Goal: Task Accomplishment & Management: Use online tool/utility

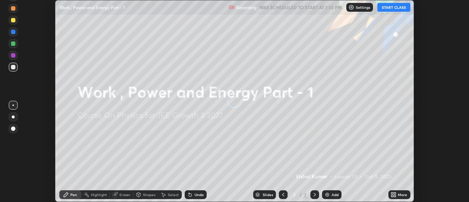
scroll to position [202, 469]
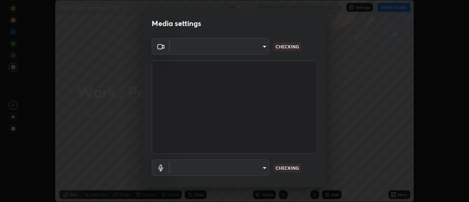
type input "6db99b6eec43879c9c37220b589585cee9a8a2a9ecad64e3b740b2de92d68dc4"
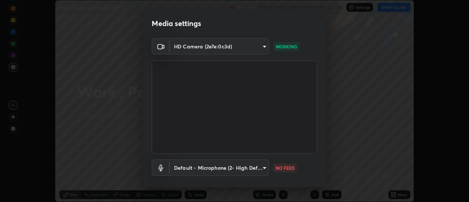
click at [196, 173] on body "Erase all Work , Power and Energy Part - 1 Recording WAS SCHEDULED TO START AT …" at bounding box center [234, 101] width 469 height 202
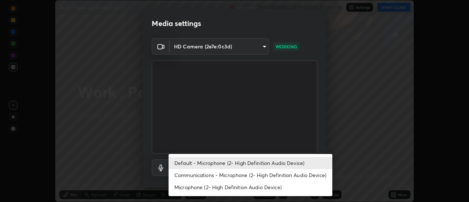
click at [203, 163] on li "Default - Microphone (2- High Definition Audio Device)" at bounding box center [251, 163] width 164 height 12
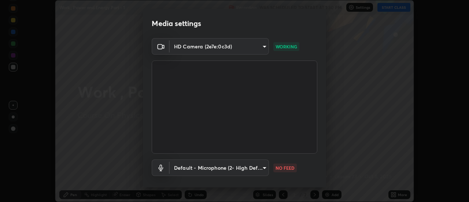
click at [203, 168] on body "Erase all Work , Power and Energy Part - 1 Recording WAS SCHEDULED TO START AT …" at bounding box center [234, 101] width 469 height 202
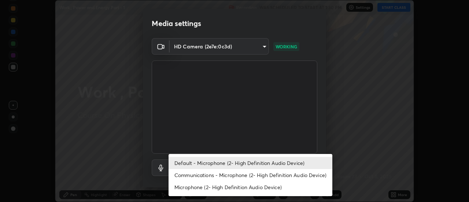
click at [208, 175] on li "Communications - Microphone (2- High Definition Audio Device)" at bounding box center [251, 175] width 164 height 12
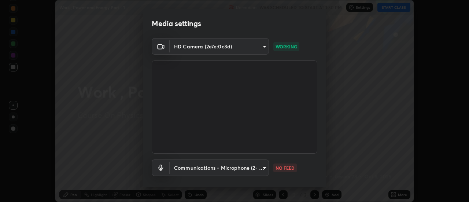
click at [205, 167] on body "Erase all Work , Power and Energy Part - 1 Recording WAS SCHEDULED TO START AT …" at bounding box center [234, 101] width 469 height 202
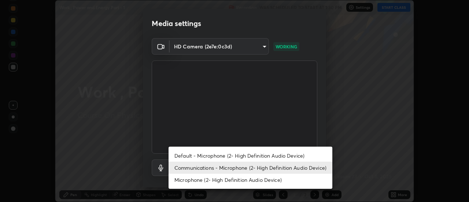
click at [204, 158] on li "Default - Microphone (2- High Definition Audio Device)" at bounding box center [251, 156] width 164 height 12
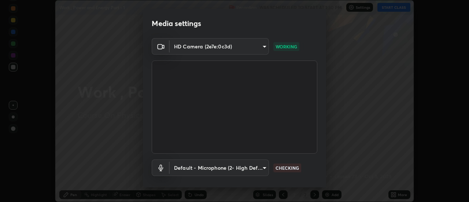
type input "default"
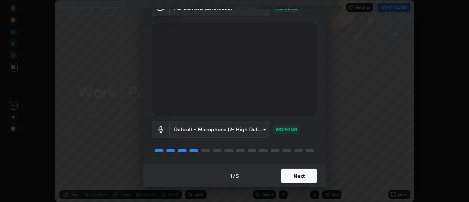
click at [286, 179] on button "Next" at bounding box center [299, 176] width 37 height 15
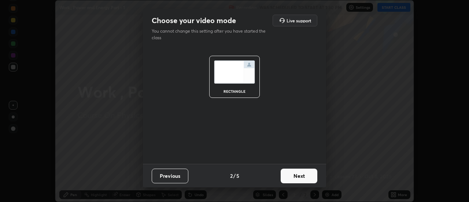
scroll to position [0, 0]
click at [288, 177] on button "Next" at bounding box center [299, 176] width 37 height 15
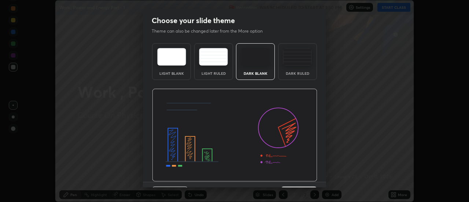
scroll to position [18, 0]
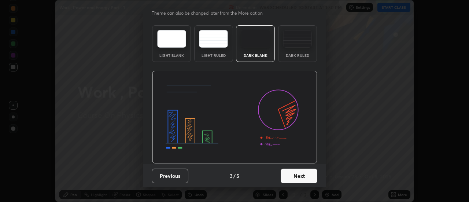
click at [290, 176] on button "Next" at bounding box center [299, 176] width 37 height 15
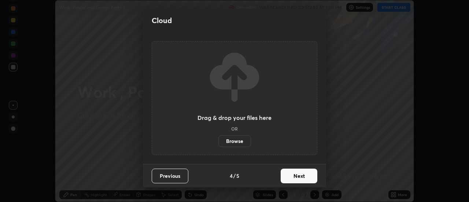
click at [289, 179] on button "Next" at bounding box center [299, 176] width 37 height 15
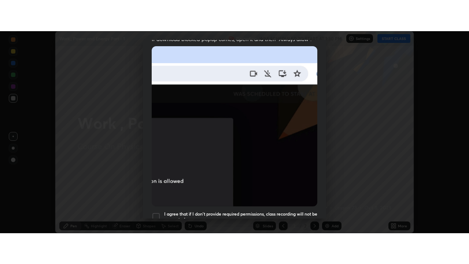
scroll to position [188, 0]
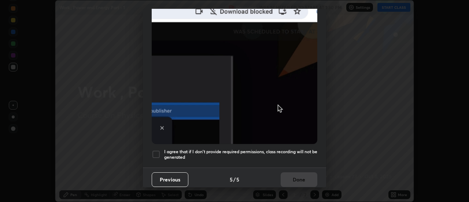
click at [236, 154] on h5 "I agree that if I don't provide required permissions, class recording will not …" at bounding box center [240, 154] width 153 height 11
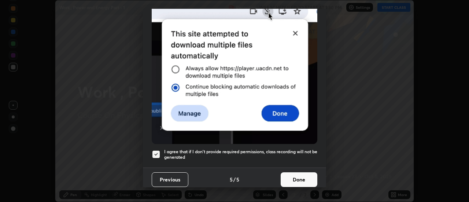
click at [291, 176] on button "Done" at bounding box center [299, 179] width 37 height 15
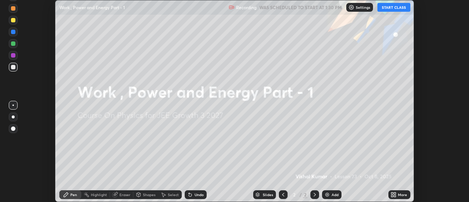
click at [393, 194] on icon at bounding box center [392, 193] width 2 height 2
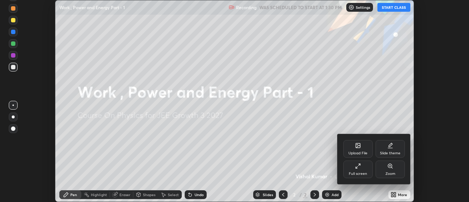
click at [357, 171] on div "Full screen" at bounding box center [357, 170] width 29 height 18
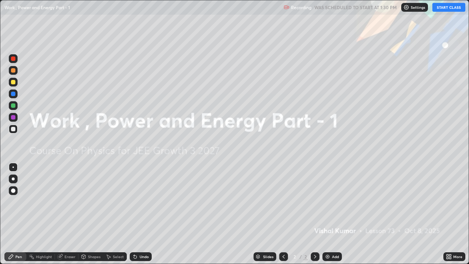
scroll to position [264, 469]
click at [456, 8] on button "START CLASS" at bounding box center [449, 7] width 33 height 9
click at [13, 177] on div at bounding box center [13, 178] width 3 height 3
click at [14, 81] on div at bounding box center [13, 82] width 4 height 4
click at [332, 202] on div "Add" at bounding box center [335, 257] width 7 height 4
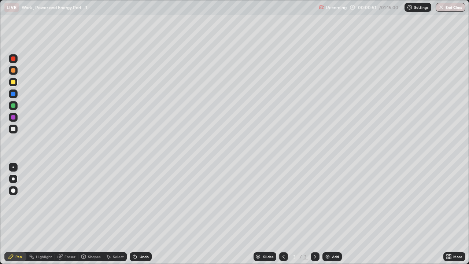
click at [141, 202] on div "Undo" at bounding box center [141, 256] width 22 height 9
click at [142, 202] on div "Undo" at bounding box center [144, 257] width 9 height 4
click at [143, 202] on div "Undo" at bounding box center [144, 257] width 9 height 4
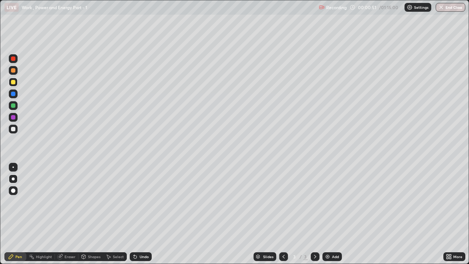
click at [143, 202] on div "Undo" at bounding box center [144, 257] width 9 height 4
click at [142, 202] on div "Undo" at bounding box center [144, 257] width 9 height 4
click at [12, 129] on div at bounding box center [13, 129] width 4 height 4
click at [333, 202] on div "Add" at bounding box center [335, 257] width 7 height 4
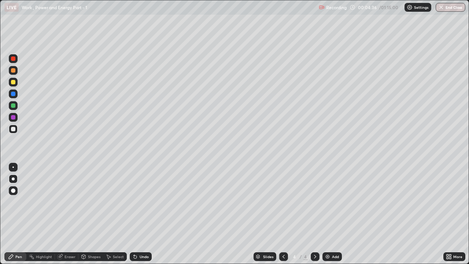
click at [14, 83] on div at bounding box center [13, 82] width 4 height 4
click at [283, 202] on icon at bounding box center [284, 257] width 6 height 6
click at [315, 202] on icon at bounding box center [315, 257] width 6 height 6
click at [397, 12] on div "Recording 00:10:53 / 01:15:00 Settings End Class" at bounding box center [392, 7] width 147 height 14
click at [399, 11] on div "Recording 00:10:54 / 01:15:00 Settings End Class" at bounding box center [392, 7] width 147 height 14
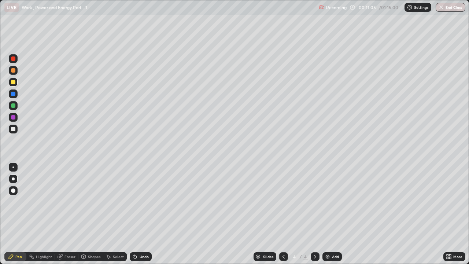
click at [337, 202] on div "Add" at bounding box center [332, 256] width 19 height 9
click at [13, 129] on div at bounding box center [13, 129] width 4 height 4
click at [141, 202] on div "Undo" at bounding box center [144, 257] width 9 height 4
click at [140, 202] on div "Undo" at bounding box center [144, 257] width 9 height 4
click at [332, 202] on div "Add" at bounding box center [335, 257] width 7 height 4
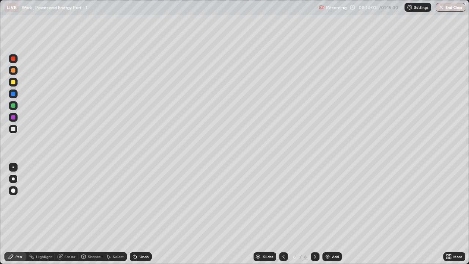
click at [12, 107] on div at bounding box center [13, 105] width 4 height 4
click at [12, 83] on div at bounding box center [13, 82] width 4 height 4
click at [69, 202] on div "Eraser" at bounding box center [70, 257] width 11 height 4
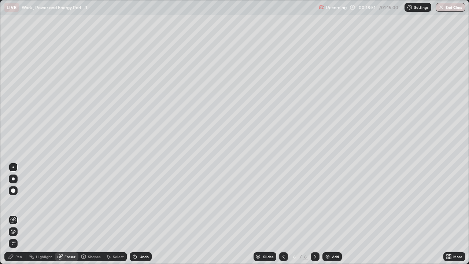
click at [18, 202] on div "Pen" at bounding box center [18, 257] width 7 height 4
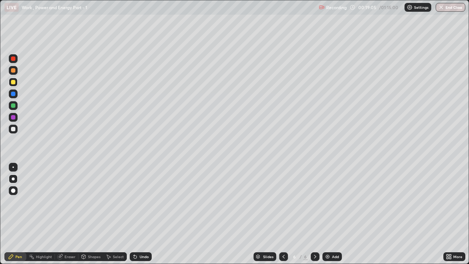
click at [70, 202] on div "Eraser" at bounding box center [70, 257] width 11 height 4
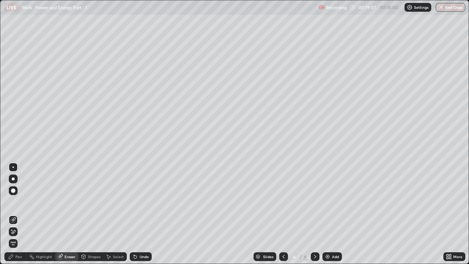
click at [17, 202] on div "Pen" at bounding box center [15, 256] width 22 height 9
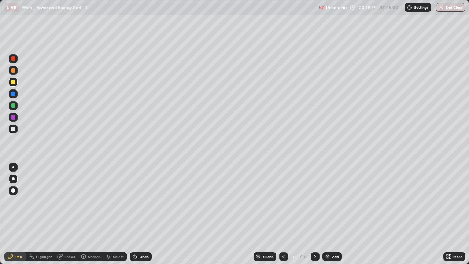
click at [335, 202] on div "Add" at bounding box center [335, 257] width 7 height 4
click at [11, 117] on div at bounding box center [13, 117] width 4 height 4
click at [12, 128] on div at bounding box center [13, 129] width 4 height 4
click at [141, 202] on div "Undo" at bounding box center [144, 257] width 9 height 4
click at [13, 106] on div at bounding box center [13, 105] width 4 height 4
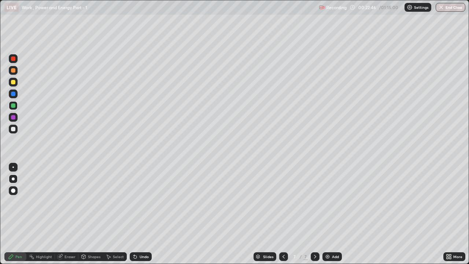
click at [13, 70] on div at bounding box center [13, 70] width 4 height 4
click at [14, 84] on div at bounding box center [13, 82] width 4 height 4
click at [332, 202] on div "Add" at bounding box center [335, 257] width 7 height 4
click at [138, 202] on div "Undo" at bounding box center [141, 256] width 22 height 9
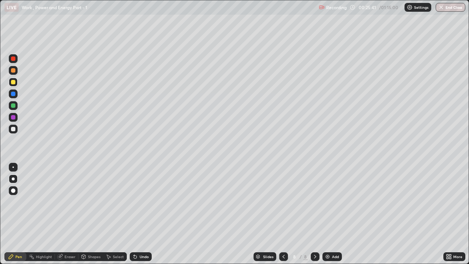
click at [138, 202] on div "Undo" at bounding box center [141, 256] width 22 height 9
click at [140, 202] on div "Undo" at bounding box center [144, 257] width 9 height 4
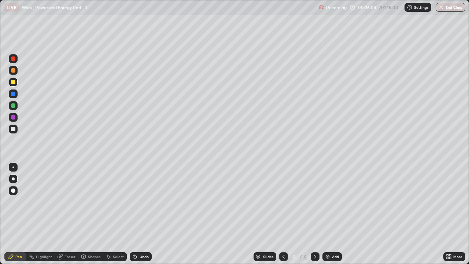
click at [283, 202] on icon at bounding box center [284, 257] width 6 height 6
click at [327, 202] on img at bounding box center [328, 257] width 6 height 6
click at [135, 202] on icon at bounding box center [135, 257] width 6 height 6
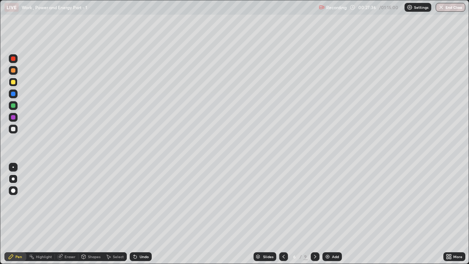
click at [136, 202] on icon at bounding box center [135, 256] width 3 height 3
click at [135, 202] on icon at bounding box center [135, 256] width 3 height 3
click at [140, 202] on div "Undo" at bounding box center [144, 257] width 9 height 4
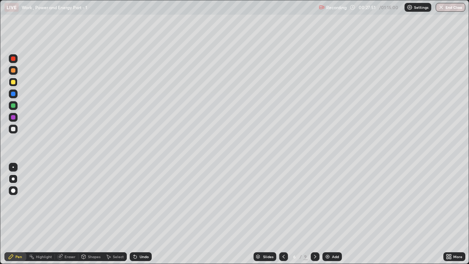
click at [140, 202] on div "Undo" at bounding box center [144, 257] width 9 height 4
click at [138, 202] on div "Undo" at bounding box center [141, 256] width 22 height 9
click at [140, 202] on div "Undo" at bounding box center [144, 257] width 9 height 4
click at [137, 202] on div "Undo" at bounding box center [141, 256] width 22 height 9
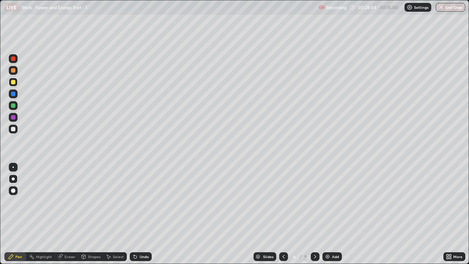
click at [137, 202] on div "Undo" at bounding box center [141, 256] width 22 height 9
click at [139, 202] on div "Undo" at bounding box center [141, 256] width 22 height 9
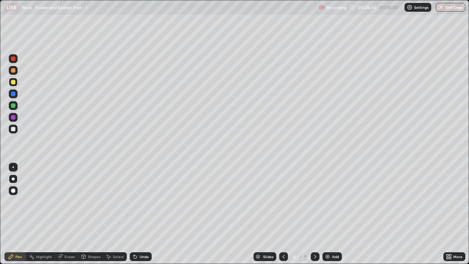
click at [139, 202] on div "Undo" at bounding box center [141, 256] width 22 height 9
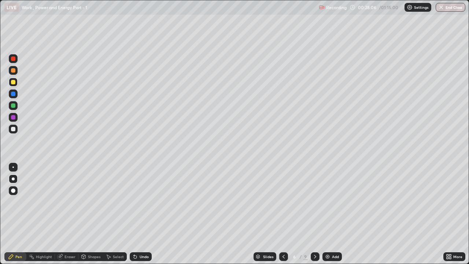
click at [139, 202] on div "Undo" at bounding box center [141, 256] width 22 height 9
click at [141, 202] on div "Undo" at bounding box center [144, 257] width 9 height 4
click at [283, 202] on icon at bounding box center [284, 257] width 6 height 6
click at [311, 202] on div at bounding box center [315, 256] width 9 height 9
click at [314, 202] on icon at bounding box center [315, 257] width 6 height 6
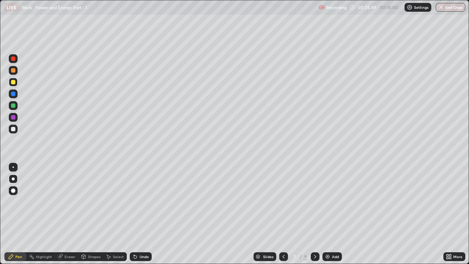
click at [314, 202] on icon at bounding box center [315, 257] width 6 height 6
click at [312, 202] on icon at bounding box center [315, 257] width 6 height 6
click at [13, 131] on div at bounding box center [13, 129] width 4 height 4
click at [15, 83] on div at bounding box center [13, 82] width 4 height 4
click at [329, 202] on img at bounding box center [328, 257] width 6 height 6
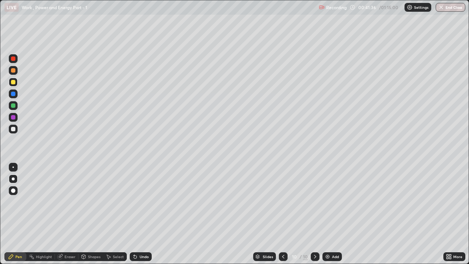
click at [12, 128] on div at bounding box center [13, 129] width 4 height 4
click at [11, 130] on div at bounding box center [13, 129] width 4 height 4
click at [12, 117] on div at bounding box center [13, 117] width 4 height 4
click at [12, 72] on div at bounding box center [13, 70] width 4 height 4
click at [13, 129] on div at bounding box center [13, 129] width 4 height 4
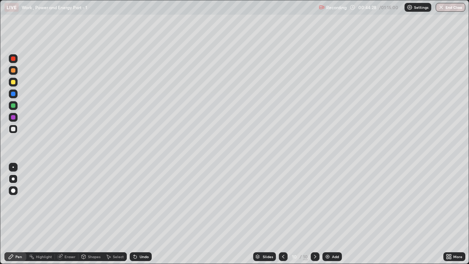
click at [137, 202] on div "Undo" at bounding box center [141, 256] width 22 height 9
click at [16, 105] on div at bounding box center [13, 105] width 9 height 9
click at [139, 202] on div "Undo" at bounding box center [141, 256] width 22 height 9
click at [134, 202] on icon at bounding box center [135, 256] width 3 height 3
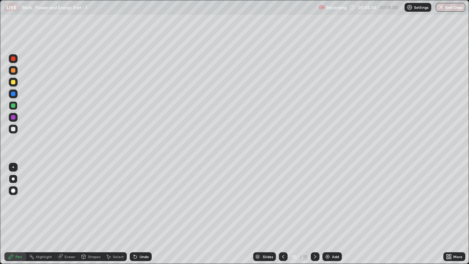
click at [134, 202] on icon at bounding box center [135, 256] width 3 height 3
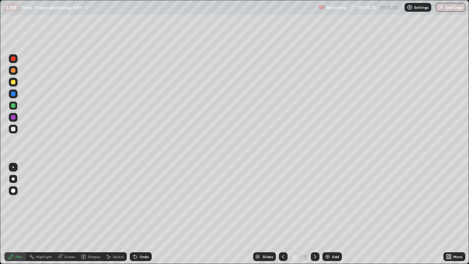
click at [134, 202] on icon at bounding box center [135, 256] width 3 height 3
click at [137, 202] on div "Undo" at bounding box center [141, 256] width 22 height 9
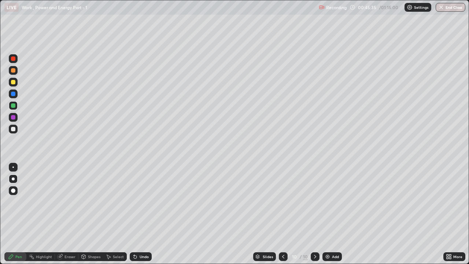
click at [137, 202] on div "Undo" at bounding box center [141, 256] width 22 height 9
click at [139, 202] on div "Undo" at bounding box center [141, 256] width 22 height 9
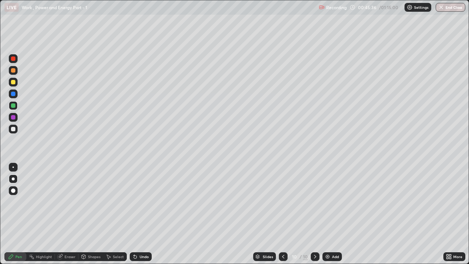
click at [139, 202] on div "Undo" at bounding box center [141, 256] width 22 height 9
click at [140, 202] on div "Undo" at bounding box center [144, 257] width 9 height 4
click at [139, 202] on div "Undo" at bounding box center [141, 256] width 22 height 9
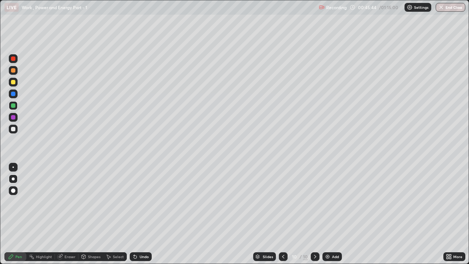
click at [143, 202] on div "Undo" at bounding box center [141, 256] width 22 height 9
click at [334, 202] on div "Add" at bounding box center [335, 257] width 7 height 4
click at [12, 84] on div at bounding box center [13, 82] width 4 height 4
click at [12, 129] on div at bounding box center [13, 129] width 4 height 4
click at [12, 106] on div at bounding box center [13, 105] width 4 height 4
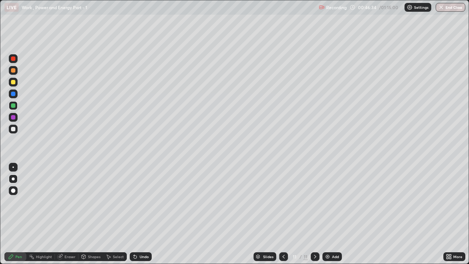
click at [11, 130] on div at bounding box center [13, 129] width 4 height 4
click at [12, 61] on div at bounding box center [13, 58] width 9 height 9
click at [12, 118] on div at bounding box center [13, 117] width 4 height 4
click at [13, 58] on div at bounding box center [13, 58] width 4 height 4
click at [140, 202] on div "Undo" at bounding box center [144, 257] width 9 height 4
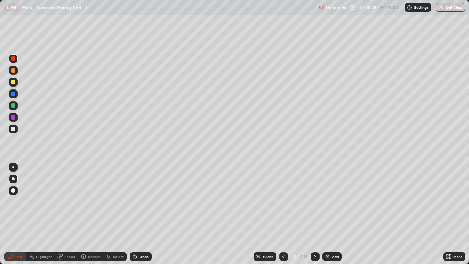
click at [140, 202] on div "Undo" at bounding box center [144, 257] width 9 height 4
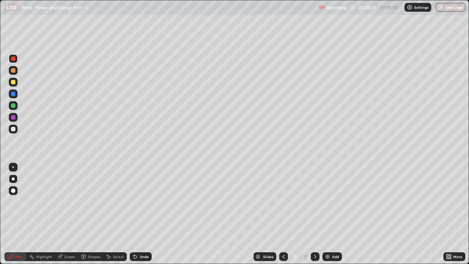
click at [137, 202] on div "Undo" at bounding box center [141, 256] width 22 height 9
click at [283, 202] on icon at bounding box center [284, 257] width 6 height 6
click at [313, 202] on icon at bounding box center [315, 257] width 6 height 6
click at [314, 202] on icon at bounding box center [315, 257] width 6 height 6
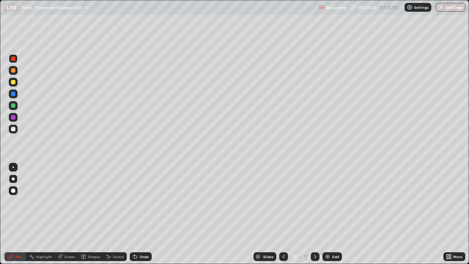
click at [327, 202] on img at bounding box center [328, 257] width 6 height 6
click at [14, 85] on div at bounding box center [13, 82] width 9 height 9
click at [141, 202] on div "Undo" at bounding box center [141, 256] width 22 height 9
click at [91, 202] on div "Shapes" at bounding box center [94, 257] width 12 height 4
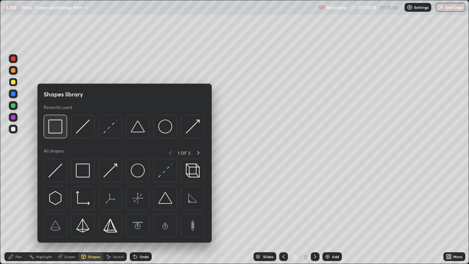
click at [57, 128] on img at bounding box center [55, 126] width 14 height 14
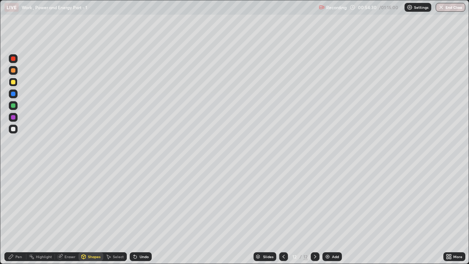
click at [13, 105] on div at bounding box center [13, 105] width 4 height 4
click at [11, 127] on div at bounding box center [13, 129] width 4 height 4
click at [143, 202] on div "Undo" at bounding box center [144, 257] width 9 height 4
click at [142, 202] on div "Undo" at bounding box center [144, 257] width 9 height 4
click at [17, 202] on div "Pen" at bounding box center [18, 257] width 7 height 4
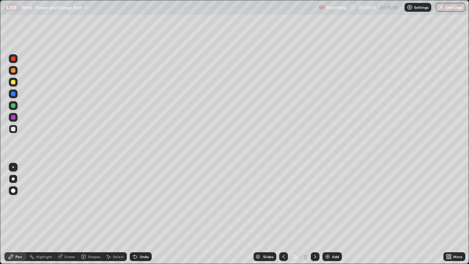
click at [89, 202] on div "Shapes" at bounding box center [94, 257] width 12 height 4
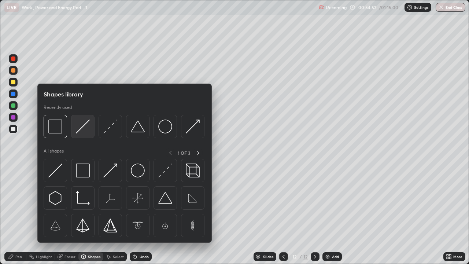
click at [82, 128] on img at bounding box center [83, 126] width 14 height 14
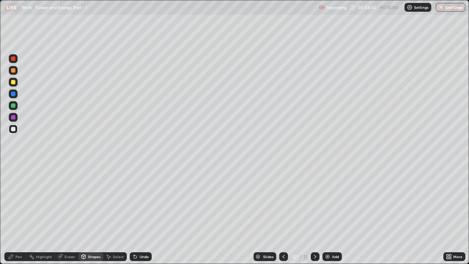
click at [11, 202] on icon at bounding box center [11, 256] width 4 height 4
click at [63, 202] on div "Eraser" at bounding box center [66, 256] width 23 height 9
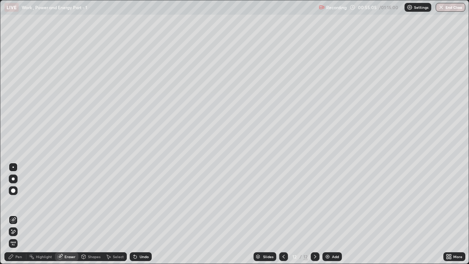
click at [16, 202] on div "Pen" at bounding box center [18, 257] width 7 height 4
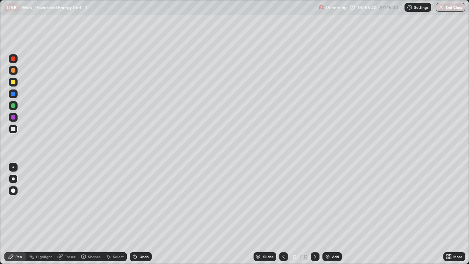
click at [12, 116] on div at bounding box center [13, 117] width 4 height 4
click at [12, 84] on div at bounding box center [13, 82] width 4 height 4
click at [93, 202] on div "Shapes" at bounding box center [94, 257] width 12 height 4
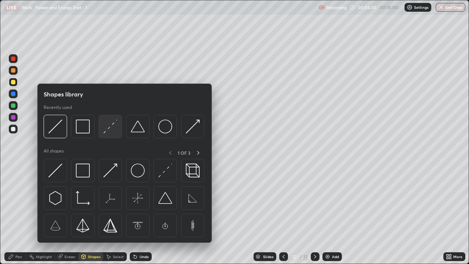
click at [109, 127] on img at bounding box center [110, 126] width 14 height 14
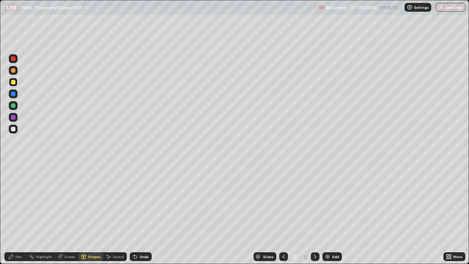
click at [12, 105] on div at bounding box center [13, 105] width 4 height 4
click at [14, 202] on div "Pen" at bounding box center [15, 256] width 22 height 9
click at [334, 202] on div "Add" at bounding box center [335, 257] width 7 height 4
click at [12, 80] on div at bounding box center [13, 82] width 4 height 4
click at [11, 129] on div at bounding box center [13, 129] width 4 height 4
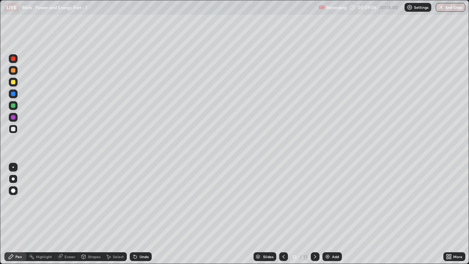
click at [140, 202] on div "Undo" at bounding box center [144, 257] width 9 height 4
click at [137, 202] on icon at bounding box center [135, 257] width 6 height 6
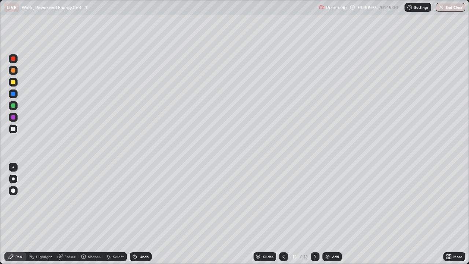
click at [136, 202] on icon at bounding box center [135, 257] width 6 height 6
click at [333, 202] on div "Add" at bounding box center [332, 256] width 19 height 9
click at [13, 83] on div at bounding box center [13, 82] width 4 height 4
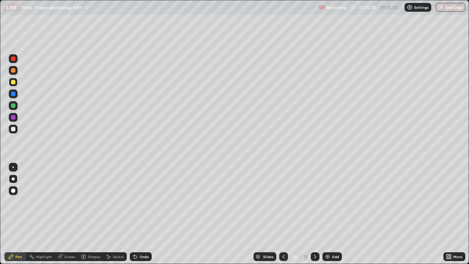
click at [283, 202] on icon at bounding box center [284, 257] width 6 height 6
click at [314, 202] on icon at bounding box center [315, 257] width 6 height 6
click at [311, 202] on div at bounding box center [315, 256] width 9 height 9
click at [140, 202] on div "Undo" at bounding box center [144, 257] width 9 height 4
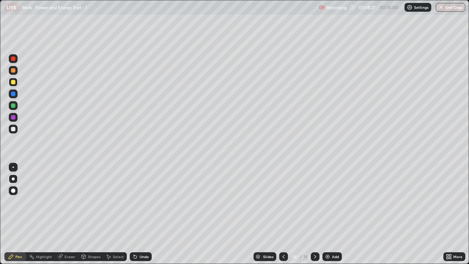
click at [142, 202] on div "Undo" at bounding box center [141, 256] width 22 height 9
click at [143, 202] on div "Undo" at bounding box center [141, 256] width 22 height 9
click at [65, 202] on div "Eraser" at bounding box center [70, 257] width 11 height 4
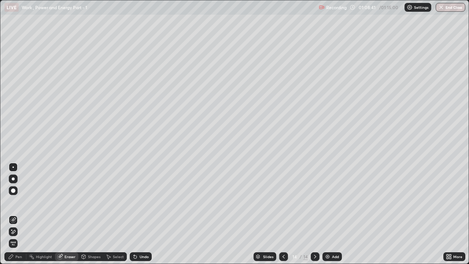
click at [14, 202] on icon at bounding box center [11, 257] width 6 height 6
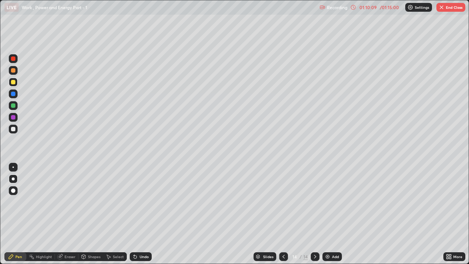
click at [389, 8] on div "/ 01:15:00" at bounding box center [389, 7] width 23 height 4
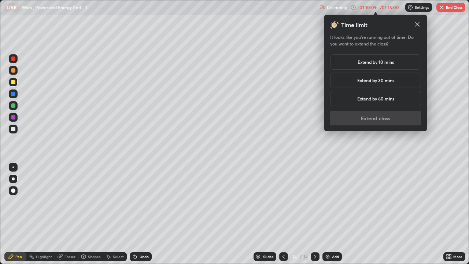
click at [371, 64] on h5 "Extend by 10 mins" at bounding box center [376, 62] width 36 height 7
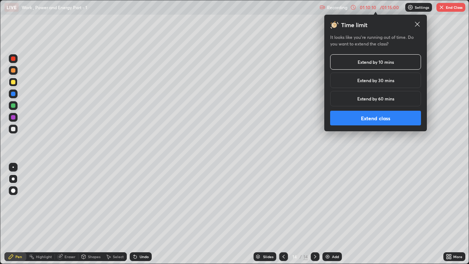
click at [367, 118] on button "Extend class" at bounding box center [375, 118] width 91 height 15
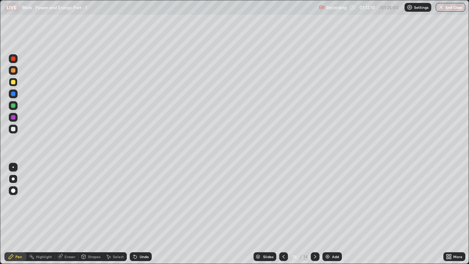
click at [332, 202] on div "Add" at bounding box center [335, 257] width 7 height 4
click at [11, 81] on div at bounding box center [13, 82] width 4 height 4
click at [12, 129] on div at bounding box center [13, 129] width 4 height 4
click at [12, 106] on div at bounding box center [13, 105] width 4 height 4
click at [12, 129] on div at bounding box center [13, 129] width 4 height 4
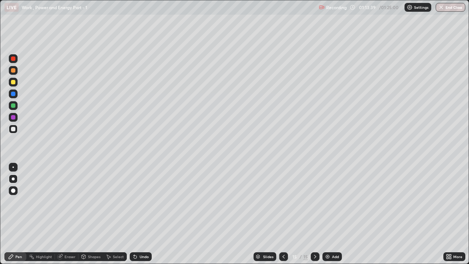
click at [138, 202] on div "Undo" at bounding box center [141, 256] width 22 height 9
click at [140, 202] on div "Undo" at bounding box center [144, 257] width 9 height 4
click at [139, 202] on div "Undo" at bounding box center [141, 256] width 22 height 9
click at [14, 118] on div at bounding box center [13, 117] width 4 height 4
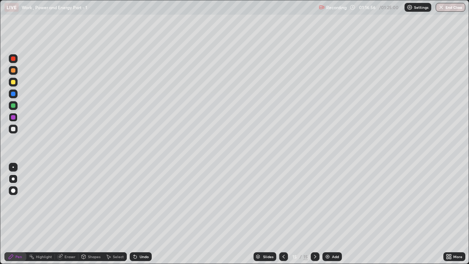
click at [141, 202] on div "Undo" at bounding box center [144, 257] width 9 height 4
click at [62, 202] on icon at bounding box center [60, 257] width 6 height 6
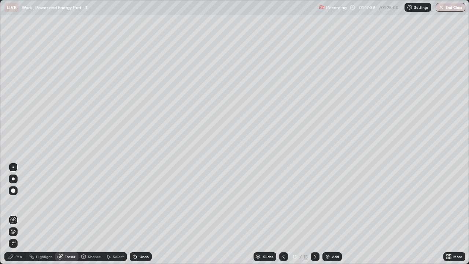
click at [12, 202] on icon at bounding box center [11, 256] width 4 height 4
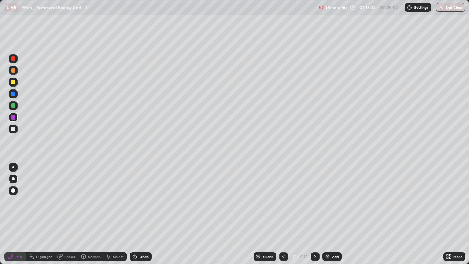
click at [330, 202] on img at bounding box center [328, 257] width 6 height 6
click at [13, 82] on div at bounding box center [13, 82] width 4 height 4
click at [140, 202] on div "Undo" at bounding box center [144, 257] width 9 height 4
click at [282, 202] on icon at bounding box center [284, 257] width 6 height 6
click at [283, 202] on icon at bounding box center [284, 257] width 2 height 4
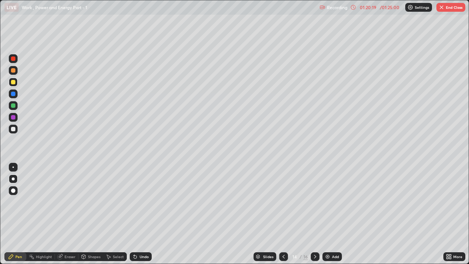
click at [315, 202] on icon at bounding box center [315, 257] width 2 height 4
click at [314, 202] on icon at bounding box center [315, 257] width 6 height 6
click at [456, 9] on button "End Class" at bounding box center [451, 7] width 29 height 9
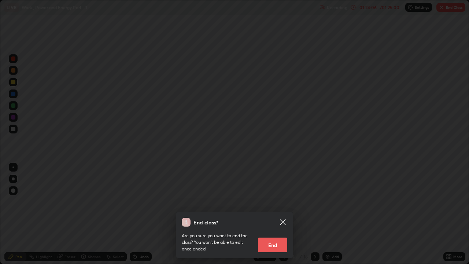
click at [276, 202] on button "End" at bounding box center [272, 245] width 29 height 15
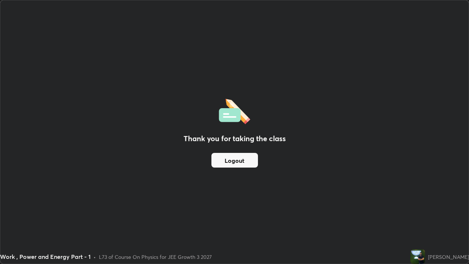
click at [235, 167] on button "Logout" at bounding box center [234, 160] width 47 height 15
